Goal: Task Accomplishment & Management: Manage account settings

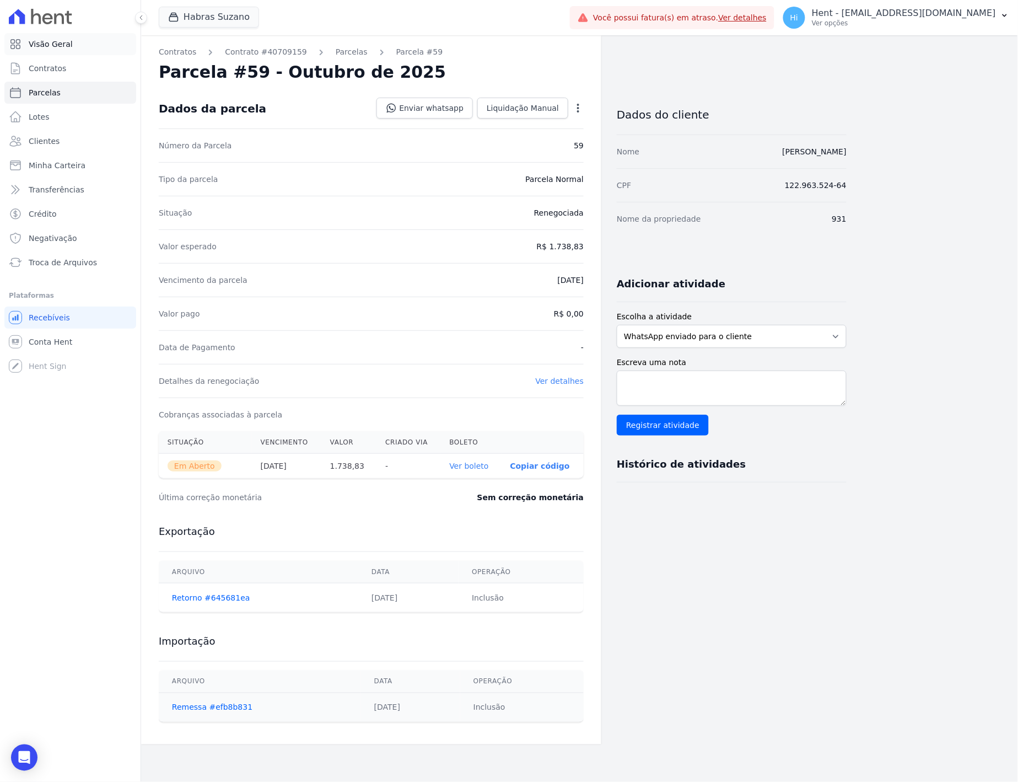
click at [62, 48] on span "Visão Geral" at bounding box center [51, 44] width 44 height 11
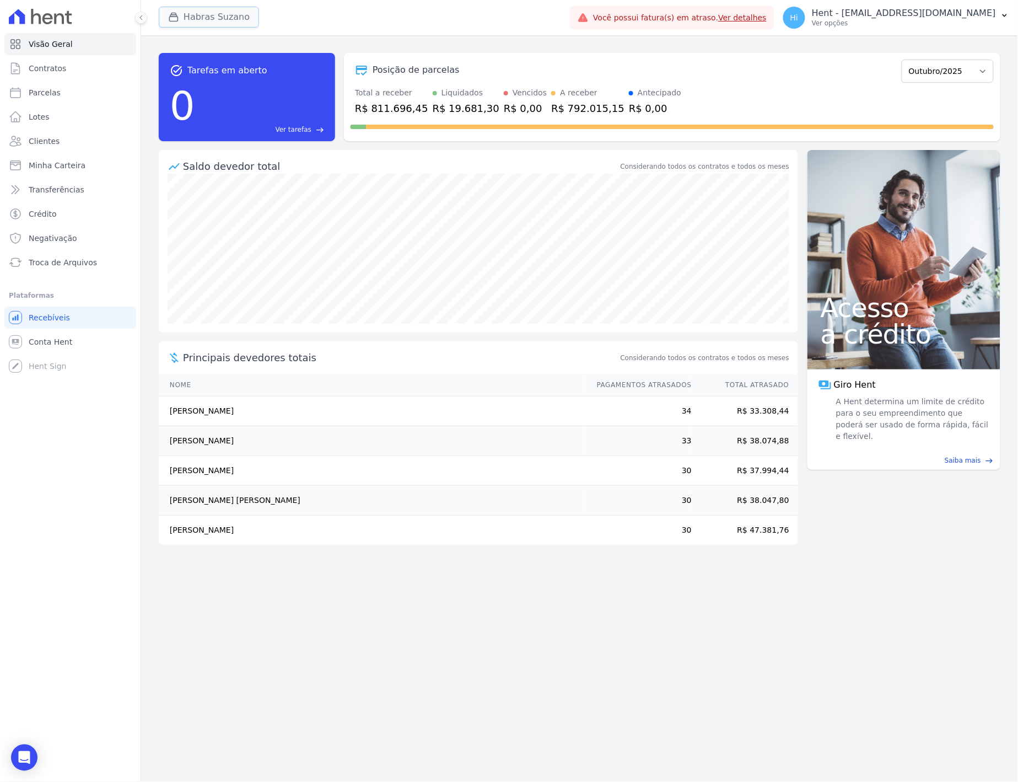
click at [219, 22] on button "Habras Suzano" at bounding box center [209, 17] width 100 height 21
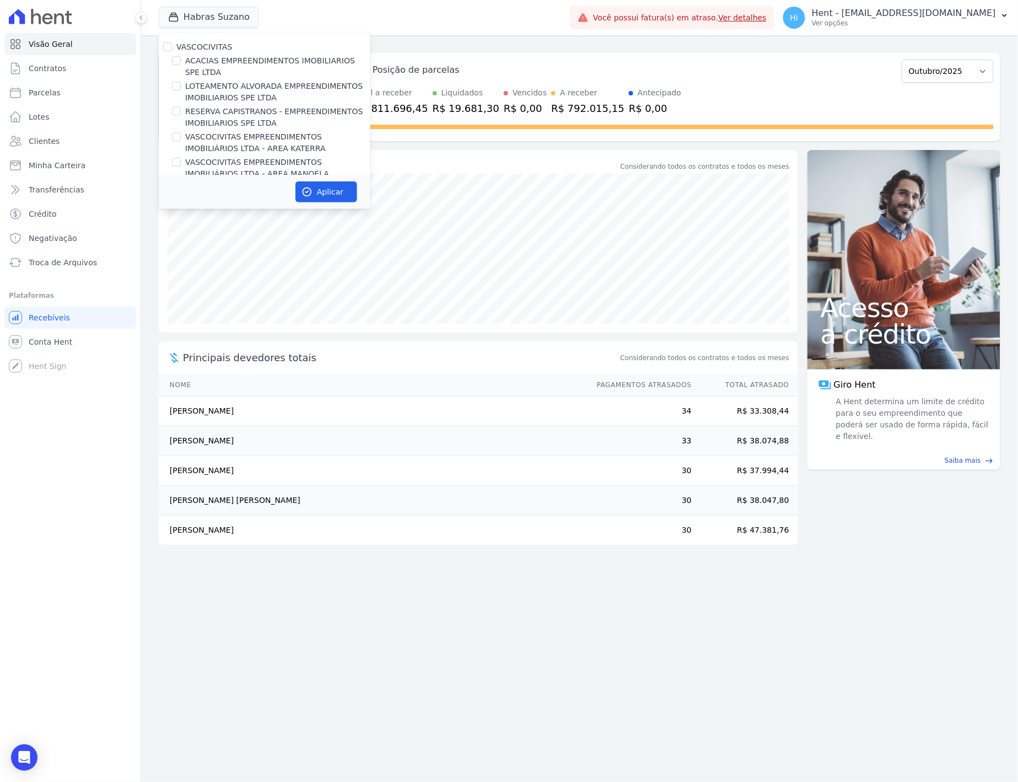
click at [774, 64] on div "Posição de parcelas" at bounding box center [624, 69] width 547 height 13
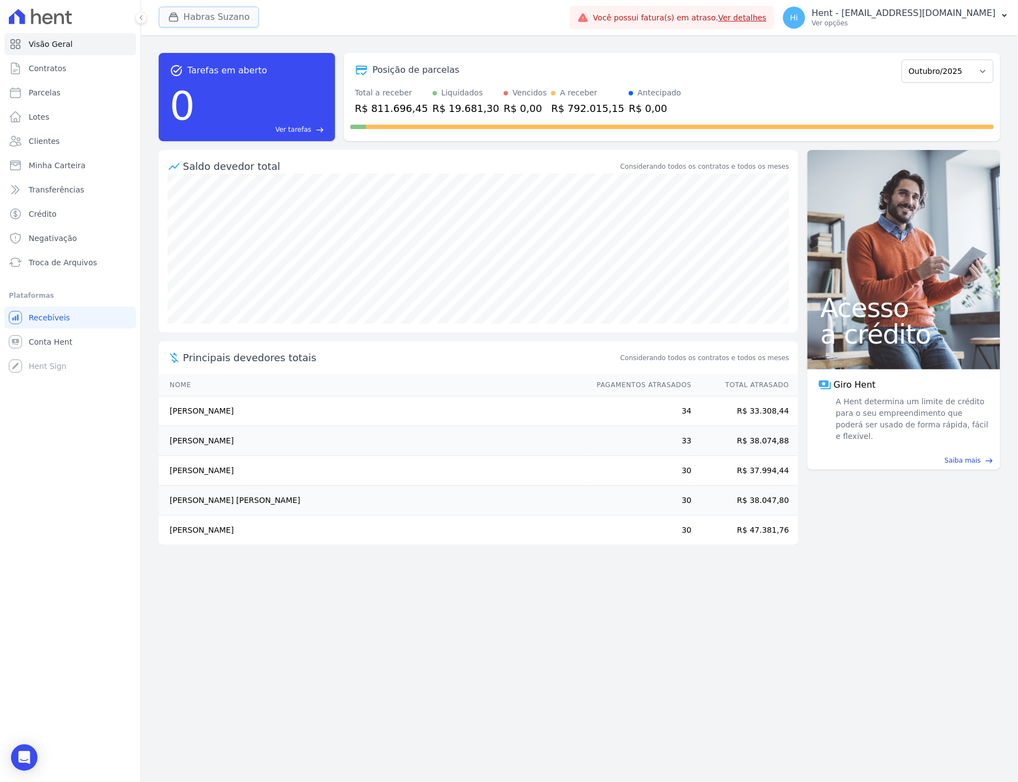
click at [227, 9] on button "Habras Suzano" at bounding box center [209, 17] width 100 height 21
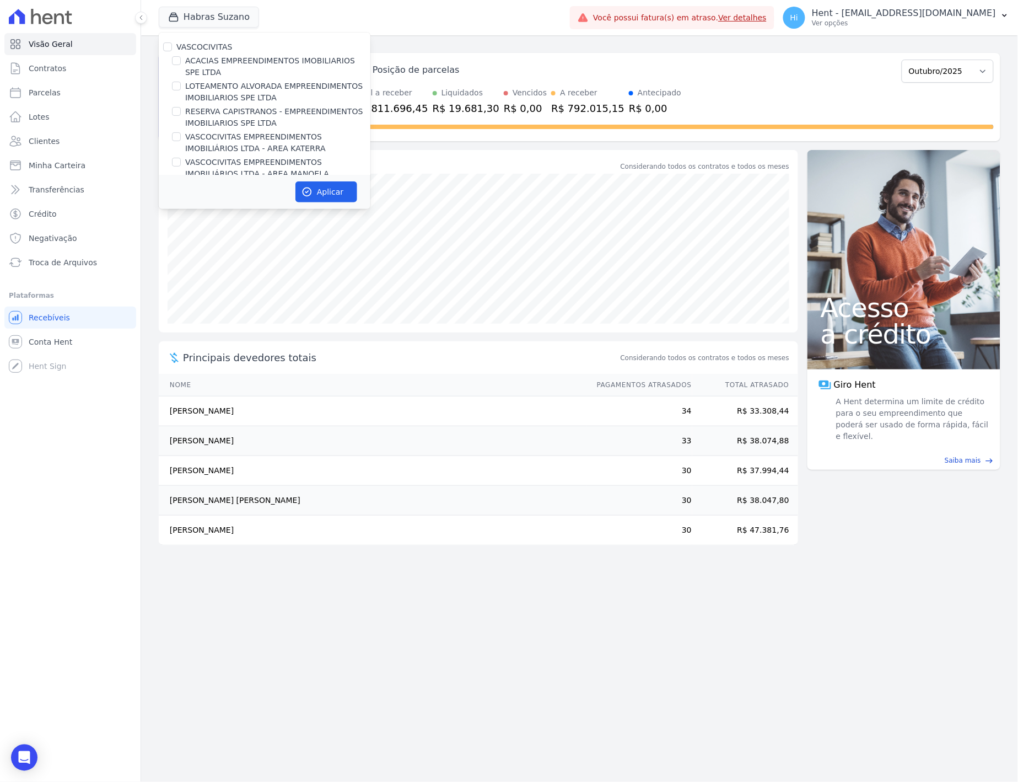
scroll to position [7530, 0]
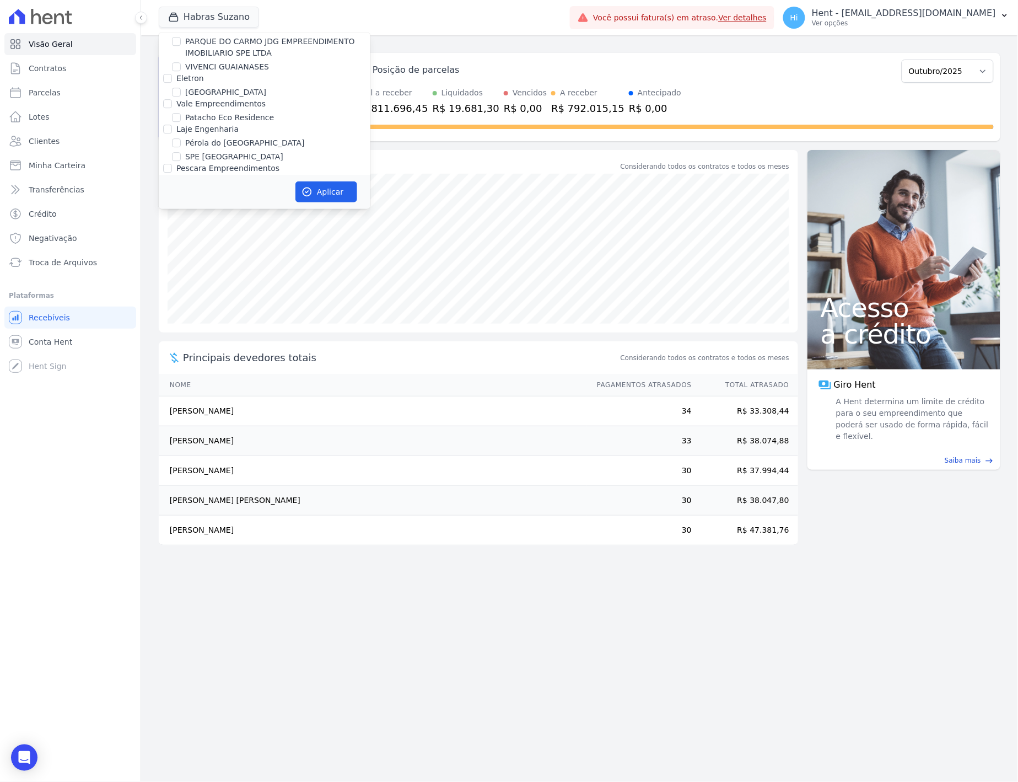
click at [174, 393] on div "Árbore" at bounding box center [265, 399] width 212 height 12
click at [167, 394] on input "Árbore" at bounding box center [167, 398] width 9 height 9
checkbox input "true"
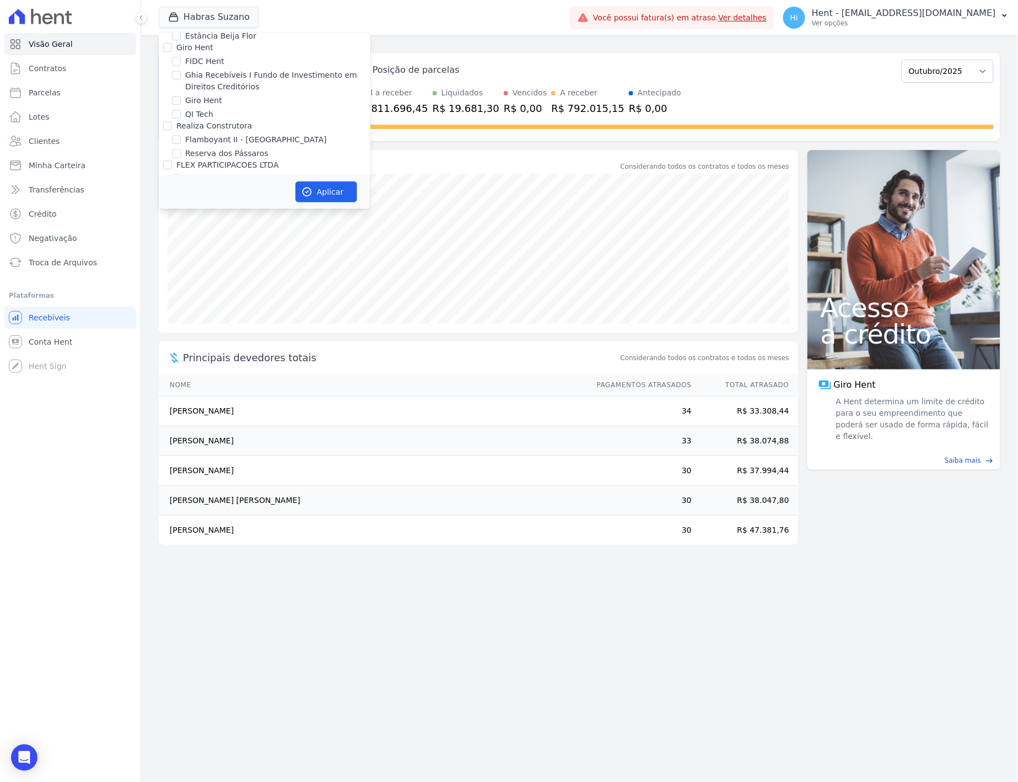
click at [194, 379] on label "HABRAS" at bounding box center [191, 383] width 31 height 9
click at [172, 379] on input "HABRAS" at bounding box center [167, 383] width 9 height 9
checkbox input "false"
click at [320, 191] on button "Aplicar" at bounding box center [327, 191] width 62 height 21
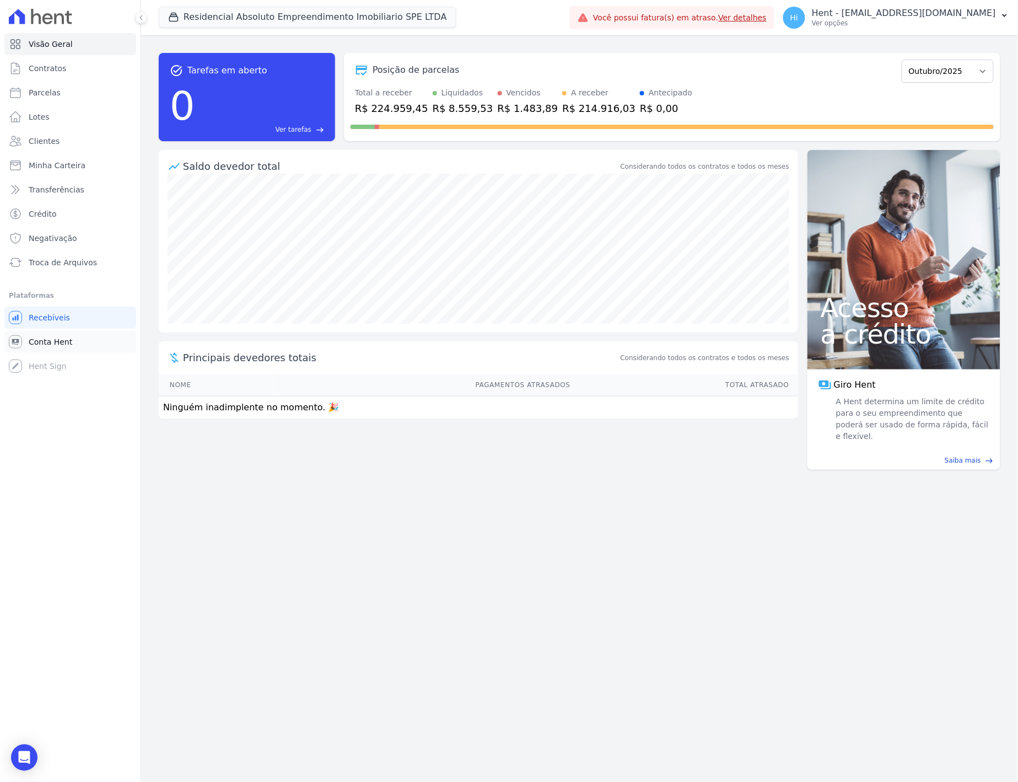
click at [64, 344] on span "Conta Hent" at bounding box center [51, 341] width 44 height 11
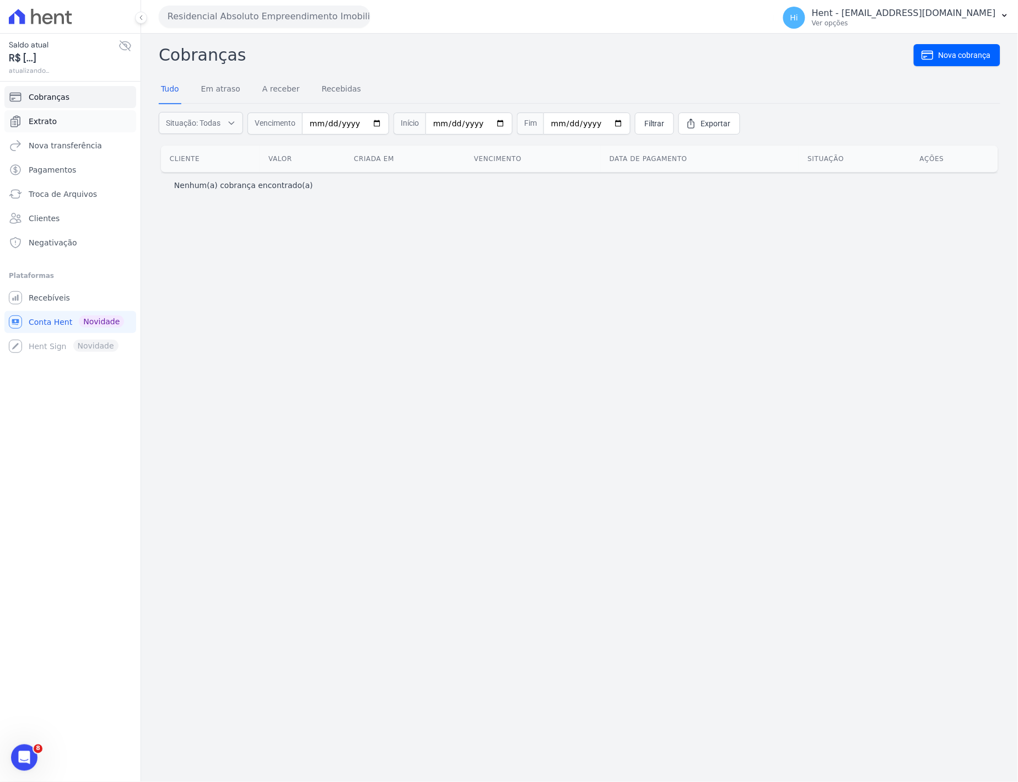
click at [57, 117] on link "Extrato" at bounding box center [70, 121] width 132 height 22
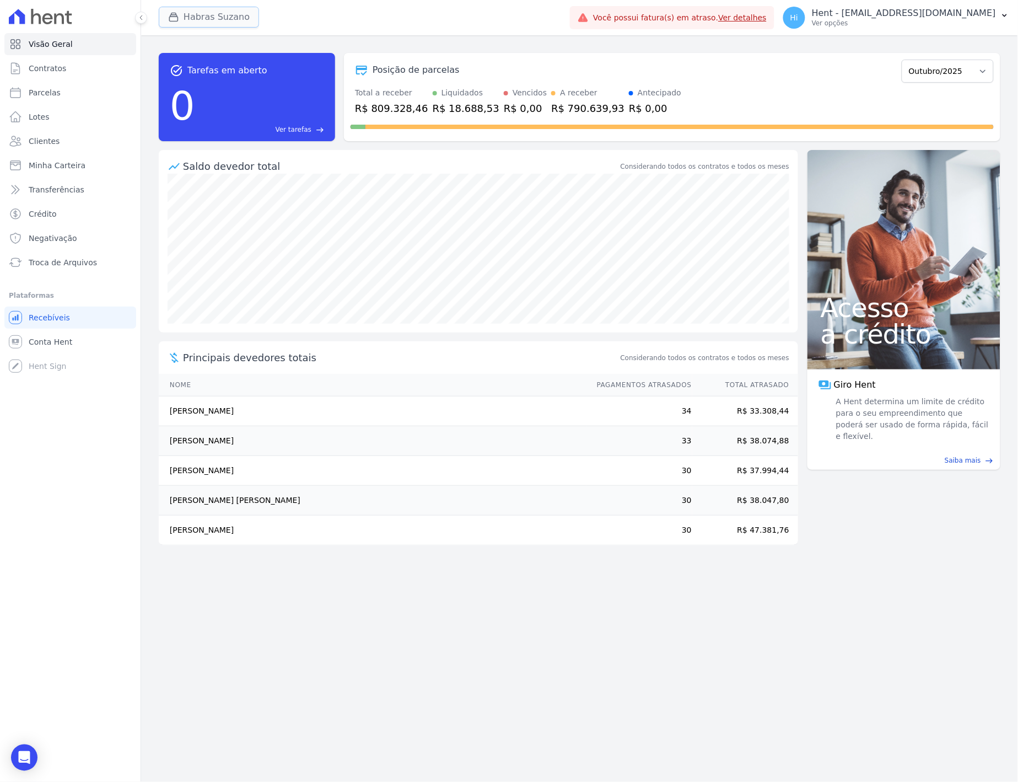
click at [197, 23] on button "Habras Suzano" at bounding box center [209, 17] width 100 height 21
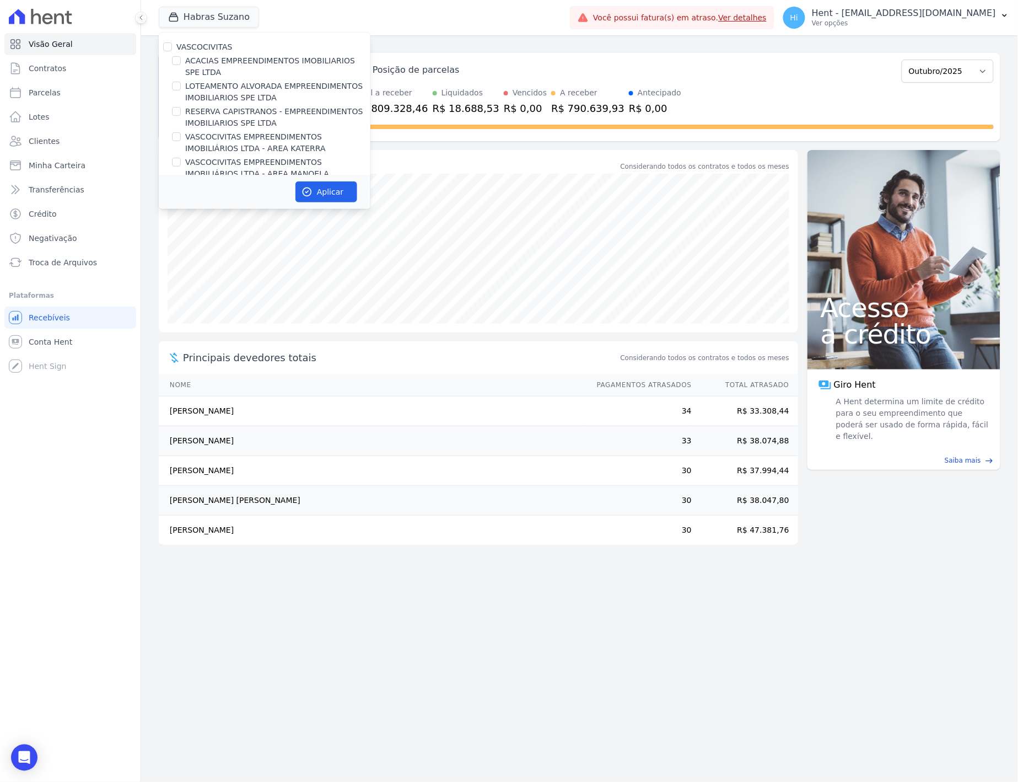
scroll to position [7544, 0]
click at [235, 393] on label "RESIDENCIAL ABSOLUTO EMPREENDIMENTO IMOBILIARIO SPE LTDA" at bounding box center [277, 404] width 185 height 23
click at [181, 394] on input "RESIDENCIAL ABSOLUTO EMPREENDIMENTO IMOBILIARIO SPE LTDA" at bounding box center [176, 398] width 9 height 9
checkbox input "true"
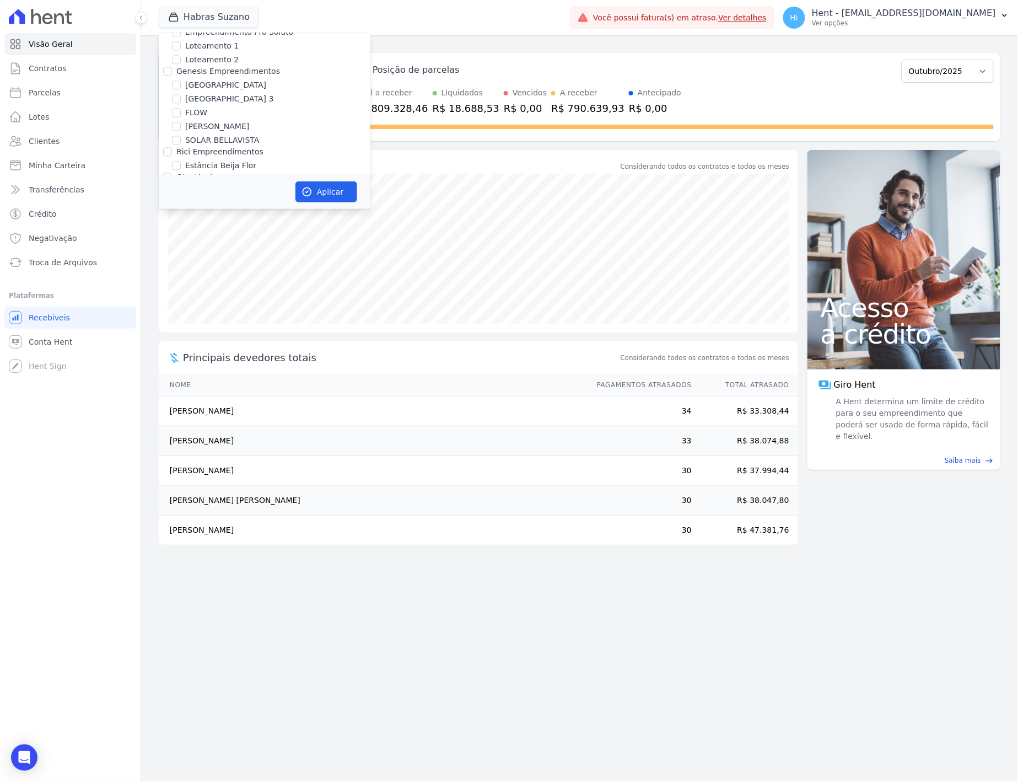
scroll to position [4848, 0]
click at [194, 378] on label "HABRAS SUZANO" at bounding box center [218, 384] width 67 height 12
click at [181, 379] on input "HABRAS SUZANO" at bounding box center [176, 383] width 9 height 9
checkbox input "false"
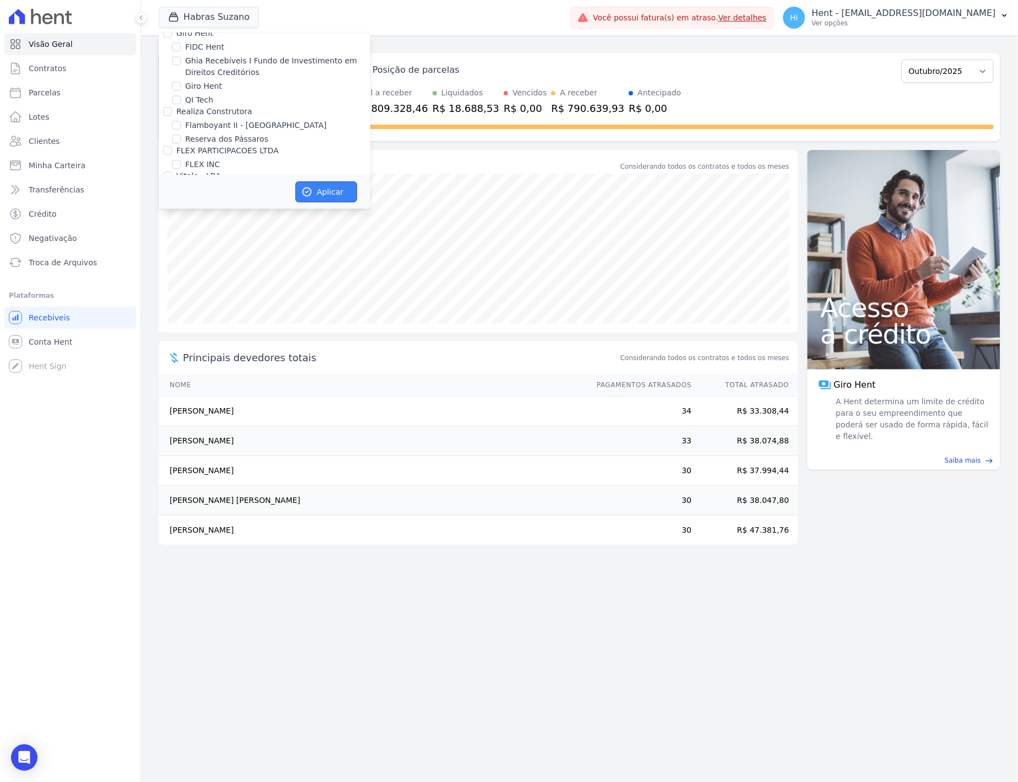
click at [324, 194] on button "Aplicar" at bounding box center [327, 191] width 62 height 21
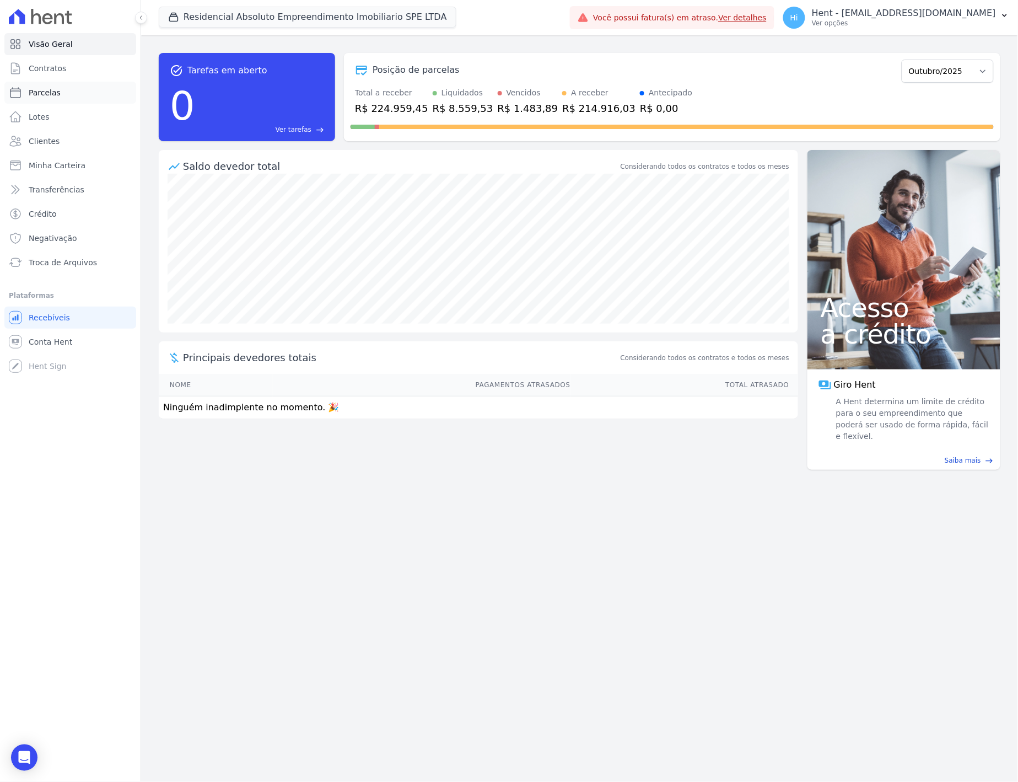
click at [54, 95] on span "Parcelas" at bounding box center [45, 92] width 32 height 11
select select
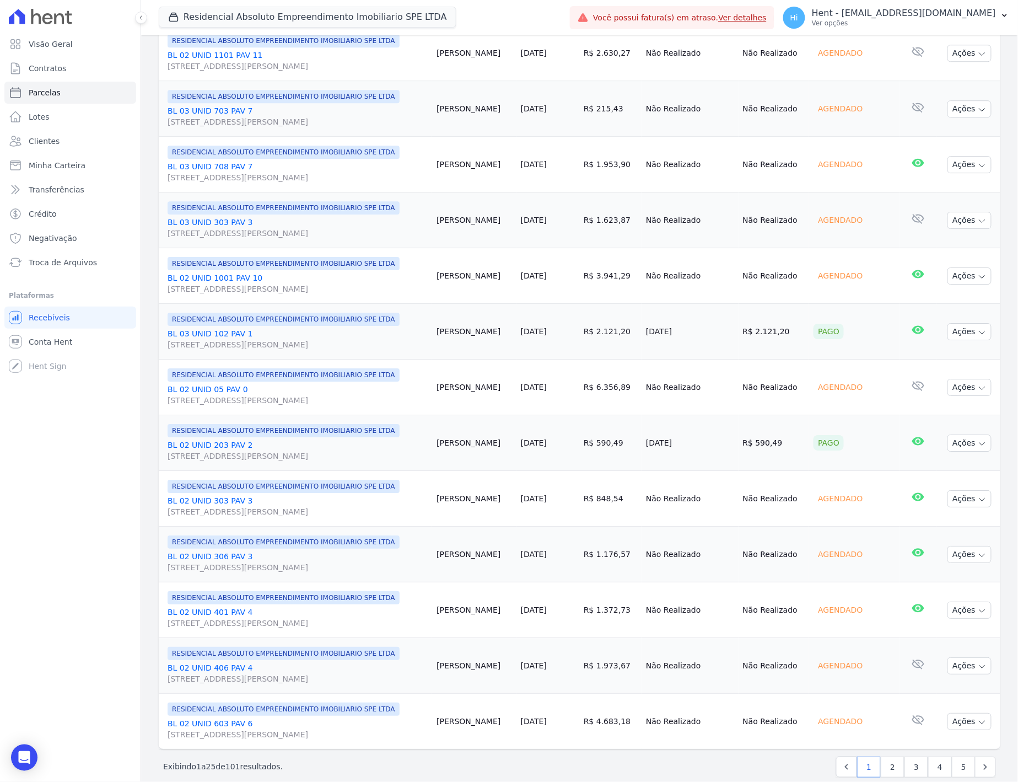
scroll to position [988, 0]
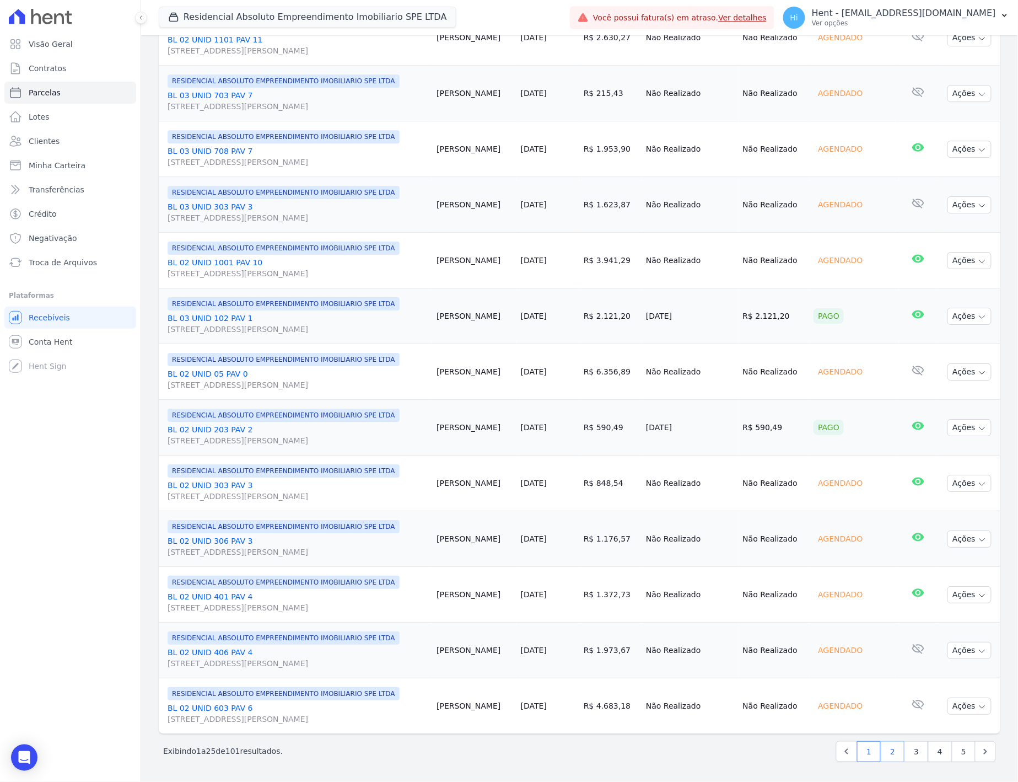
click at [884, 760] on link "2" at bounding box center [893, 751] width 24 height 21
select select
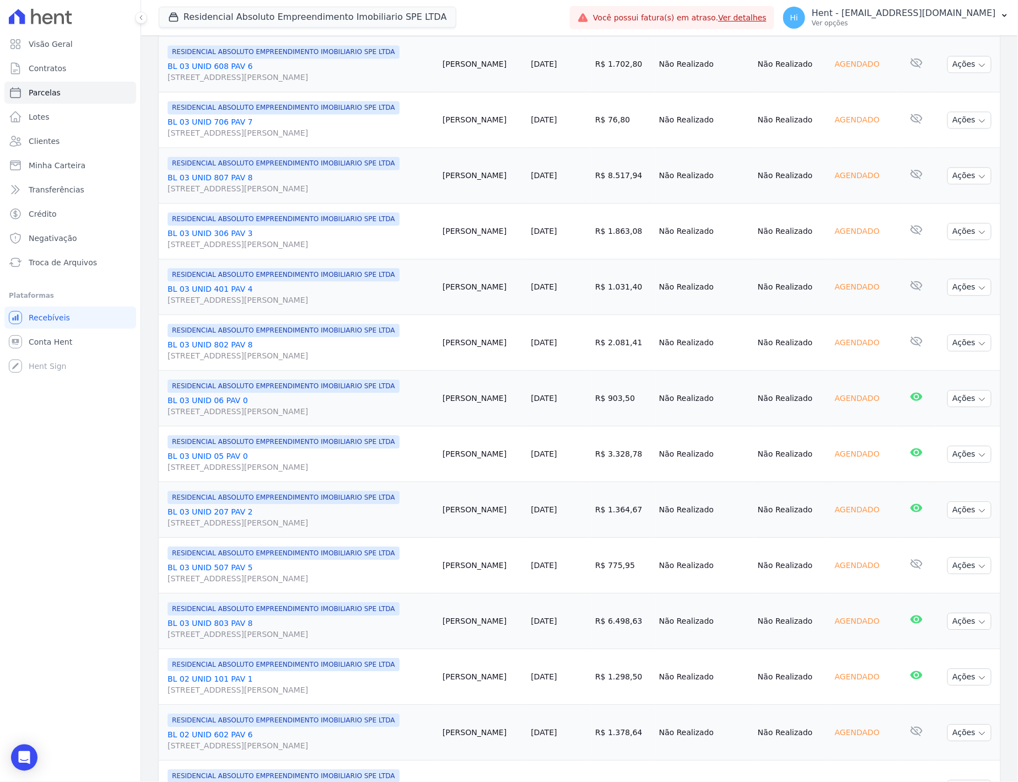
scroll to position [988, 0]
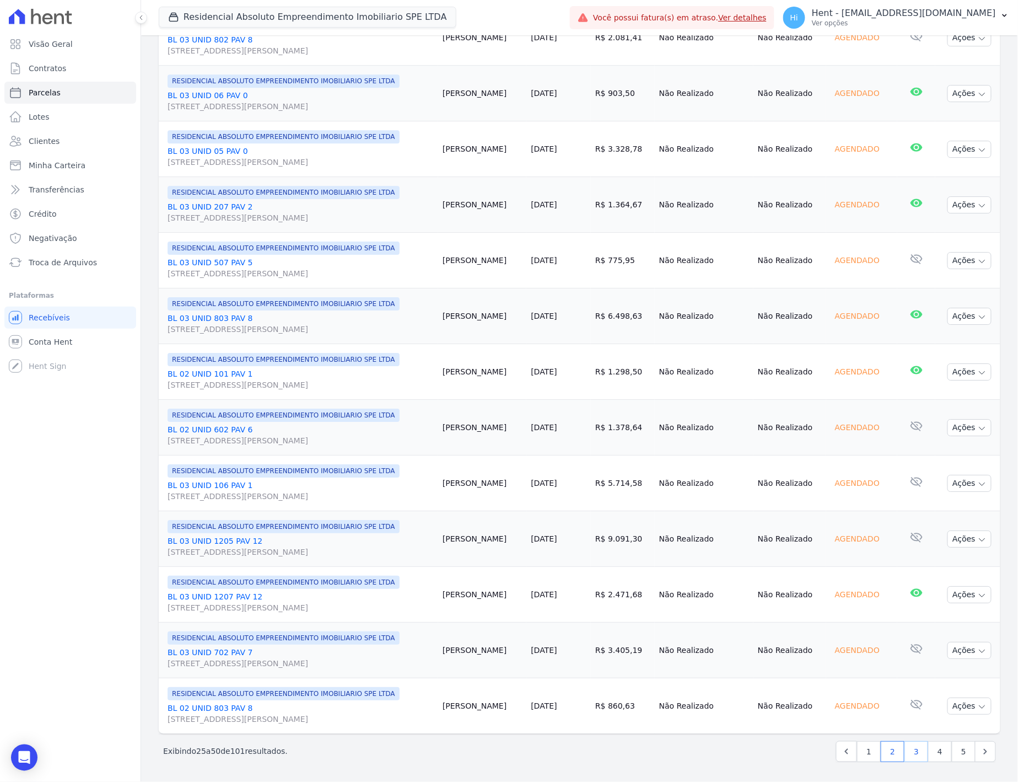
click at [911, 754] on link "3" at bounding box center [917, 751] width 24 height 21
select select
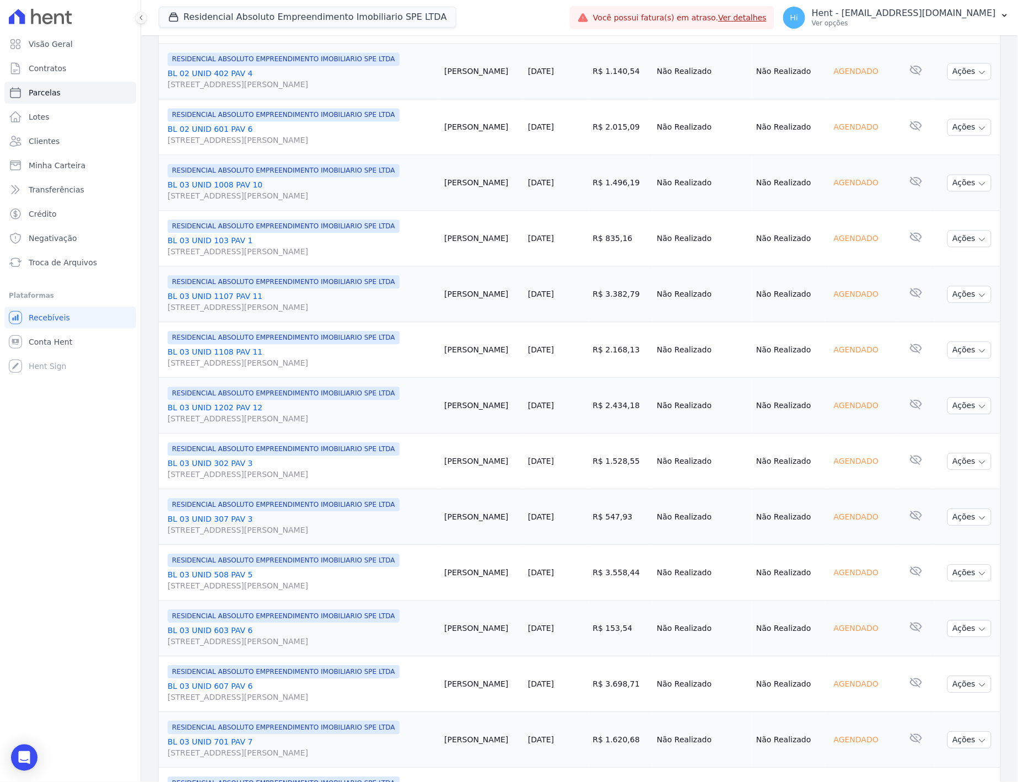
scroll to position [988, 0]
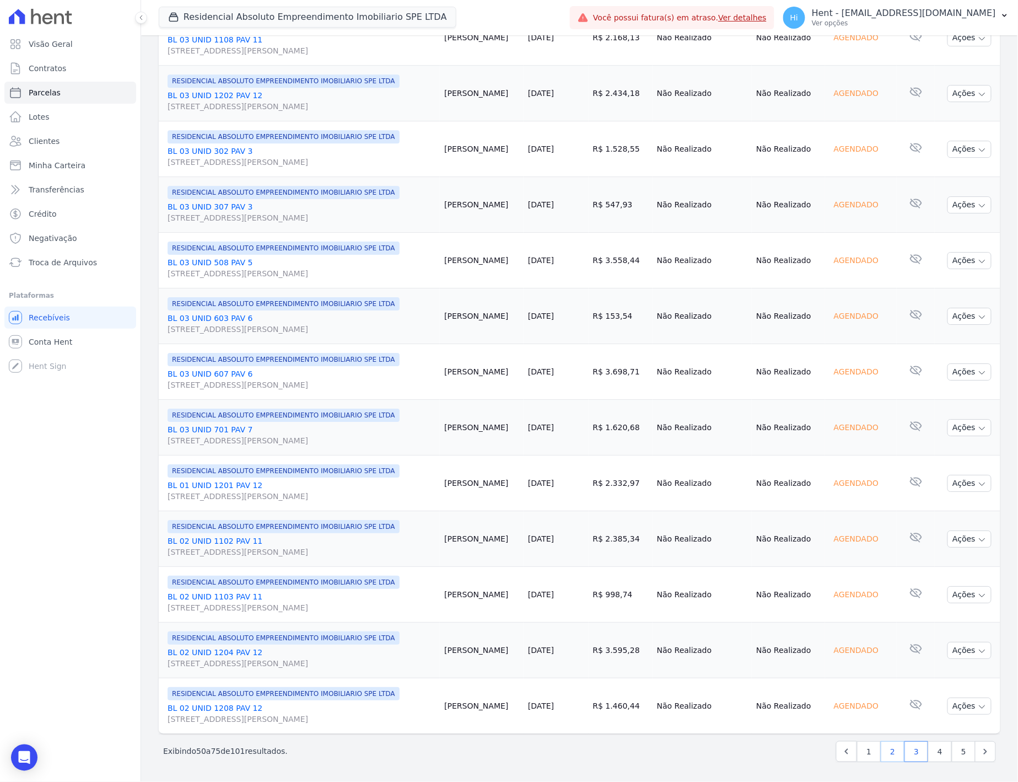
click at [887, 758] on link "2" at bounding box center [893, 751] width 24 height 21
select select
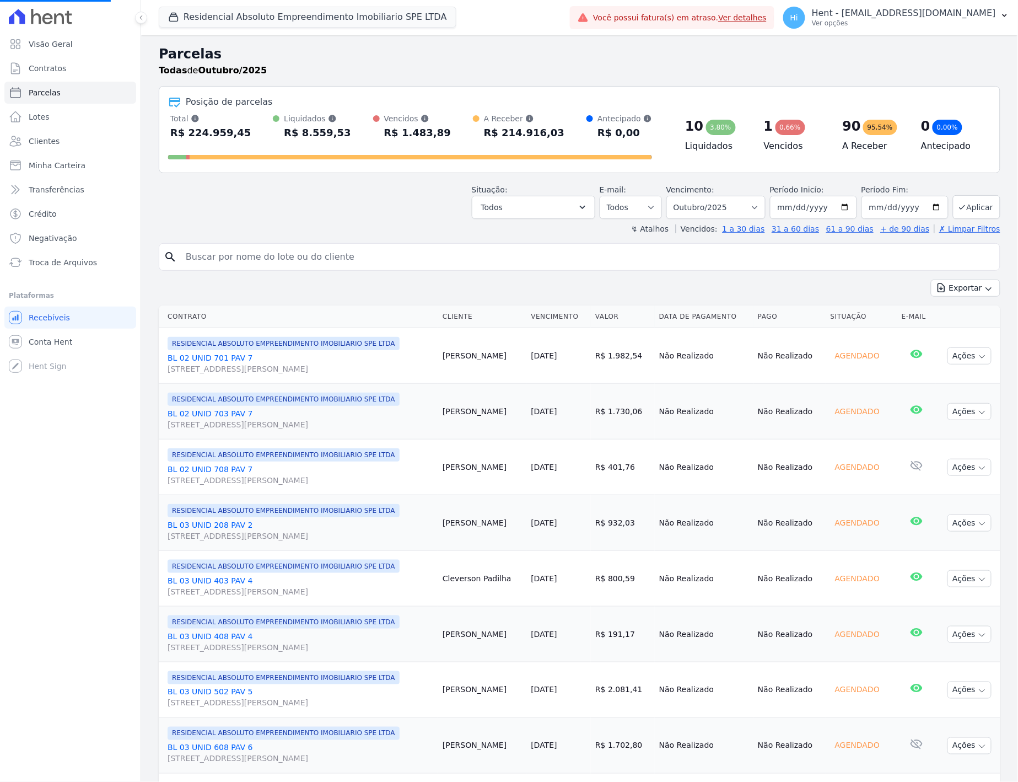
select select
